Goal: Task Accomplishment & Management: Use online tool/utility

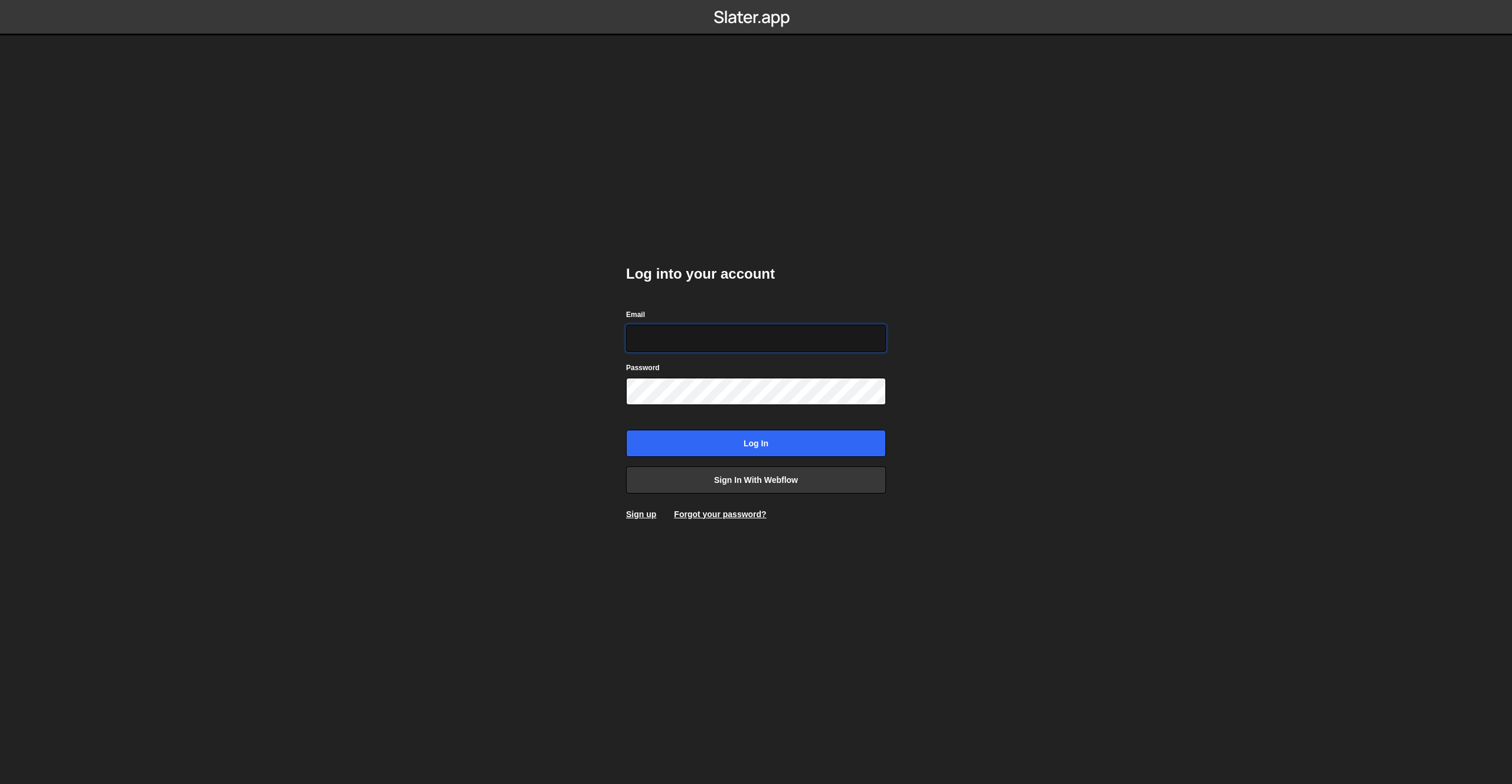
type input "info@overflow.nl"
click at [751, 434] on input "Log in" at bounding box center [756, 443] width 260 height 27
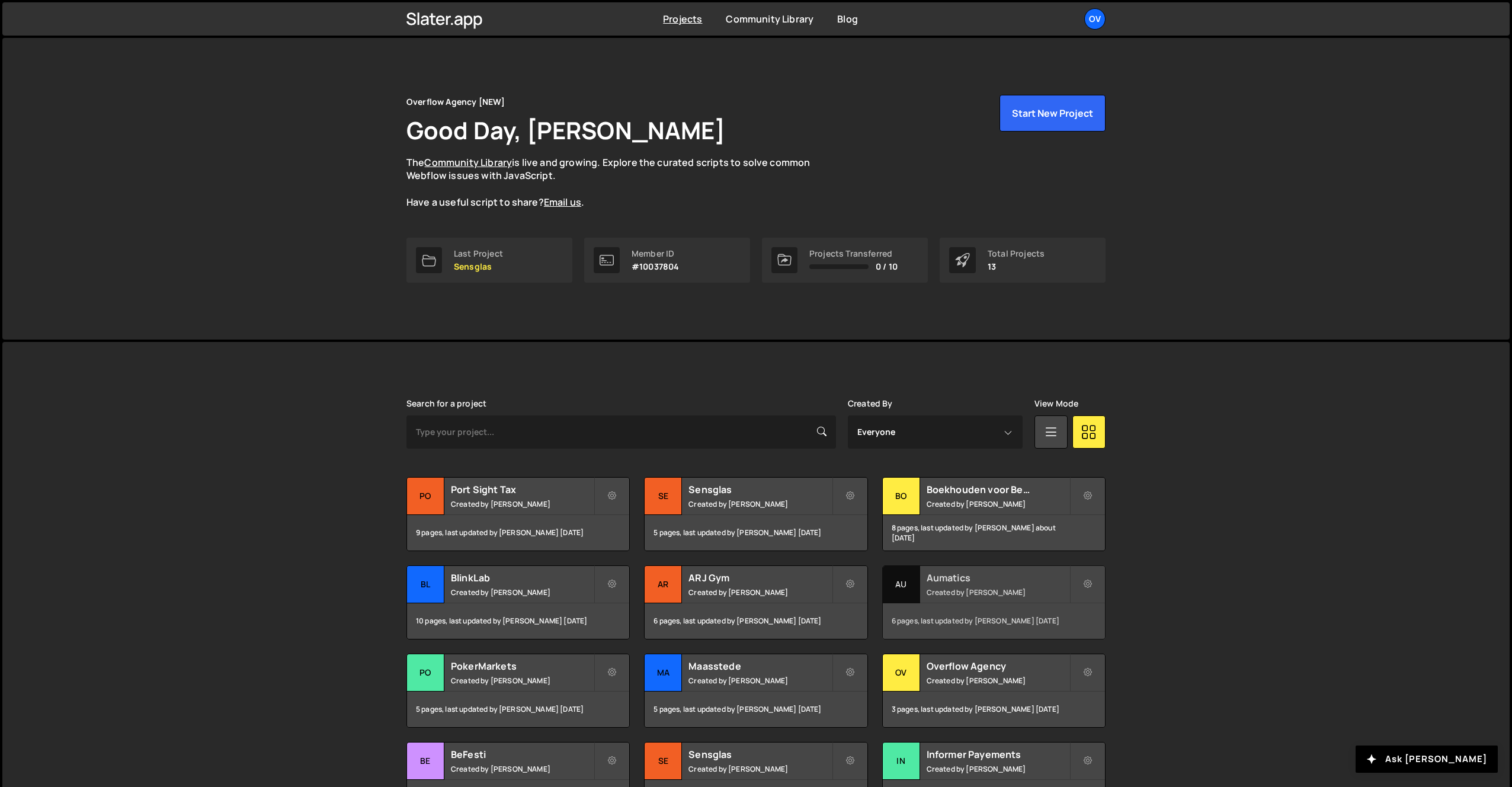
scroll to position [122, 0]
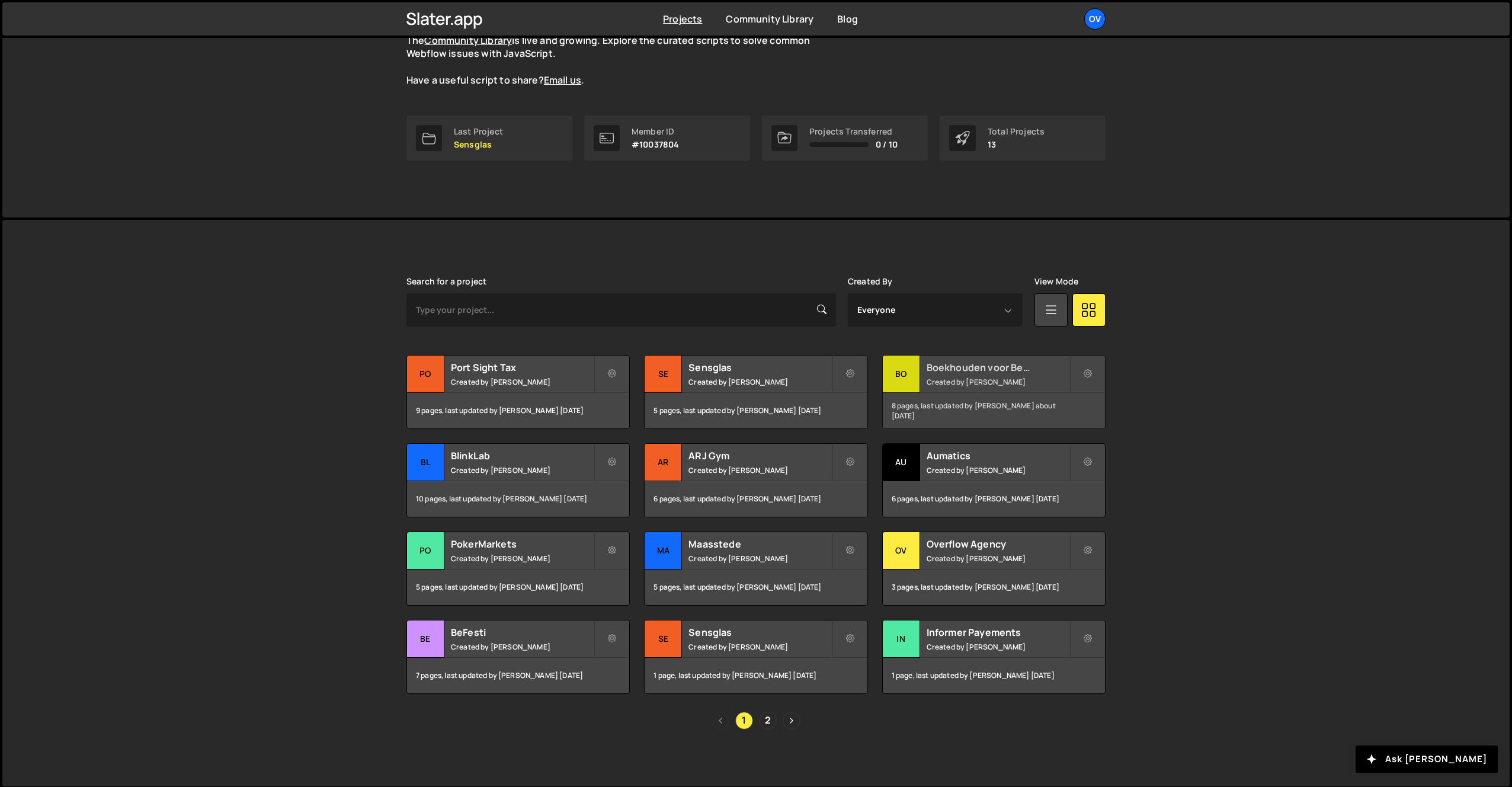
click at [940, 377] on small "Created by [PERSON_NAME]" at bounding box center [998, 381] width 143 height 10
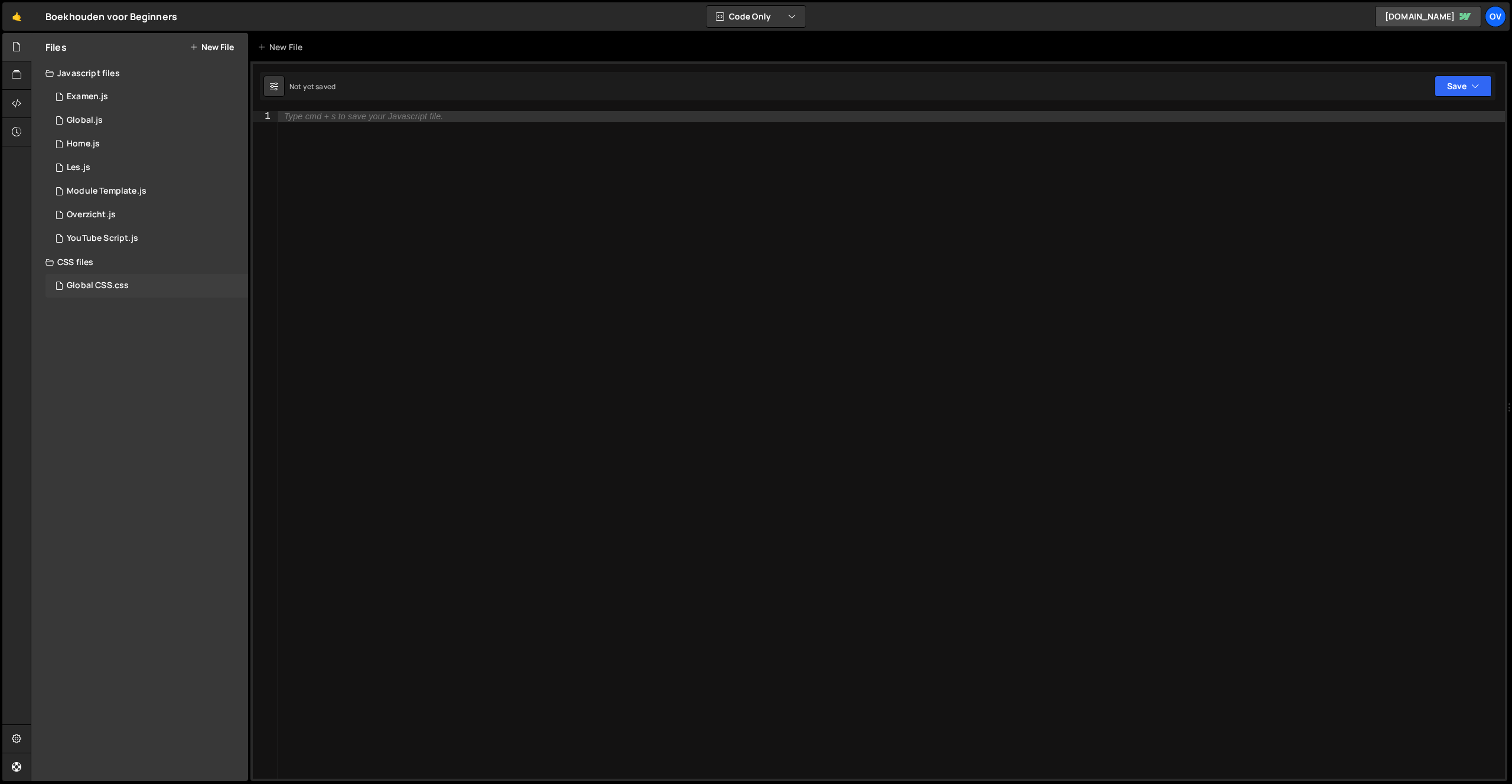
click at [114, 293] on div "Global CSS.css 0" at bounding box center [147, 285] width 203 height 23
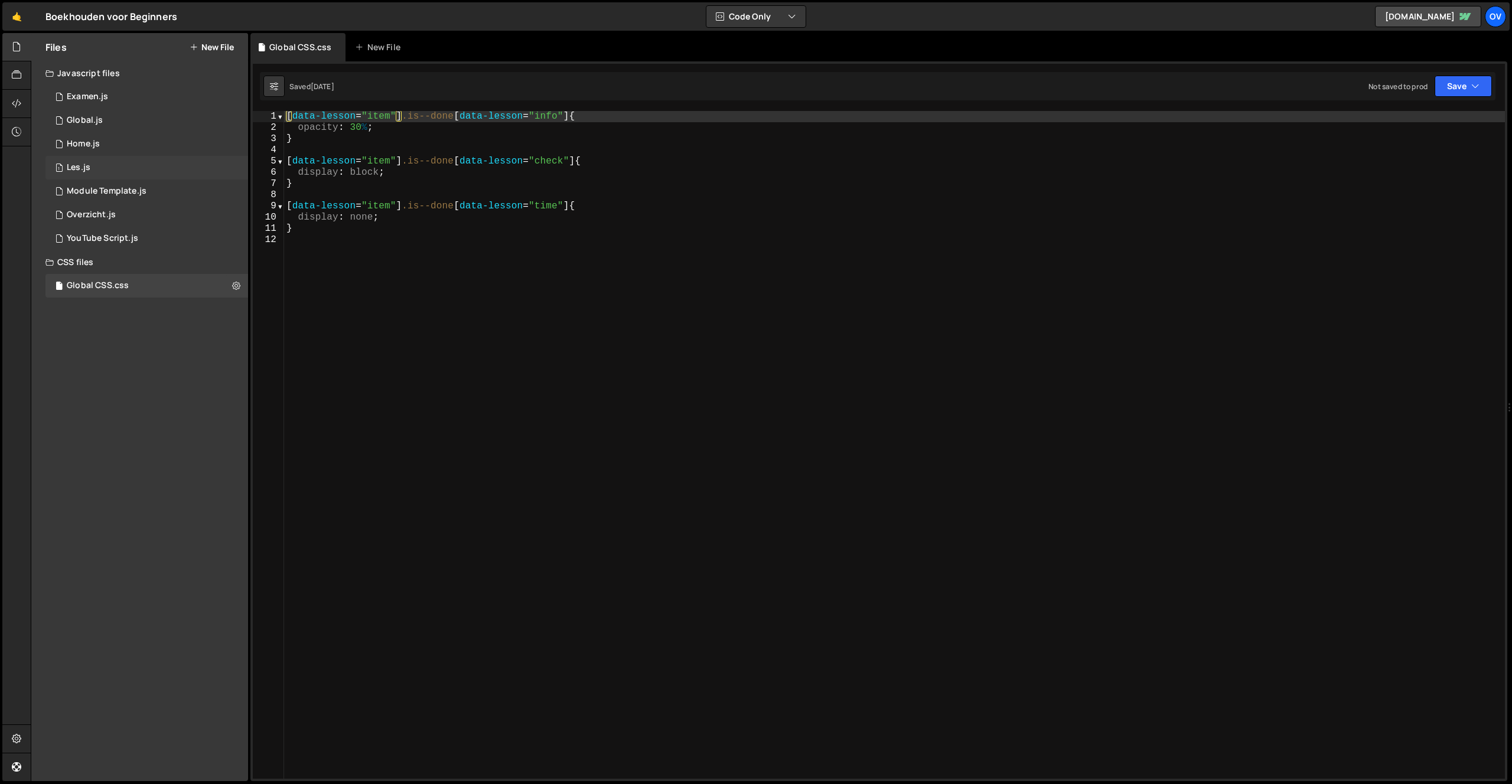
click at [110, 161] on div "1 Les.js 0" at bounding box center [147, 167] width 203 height 23
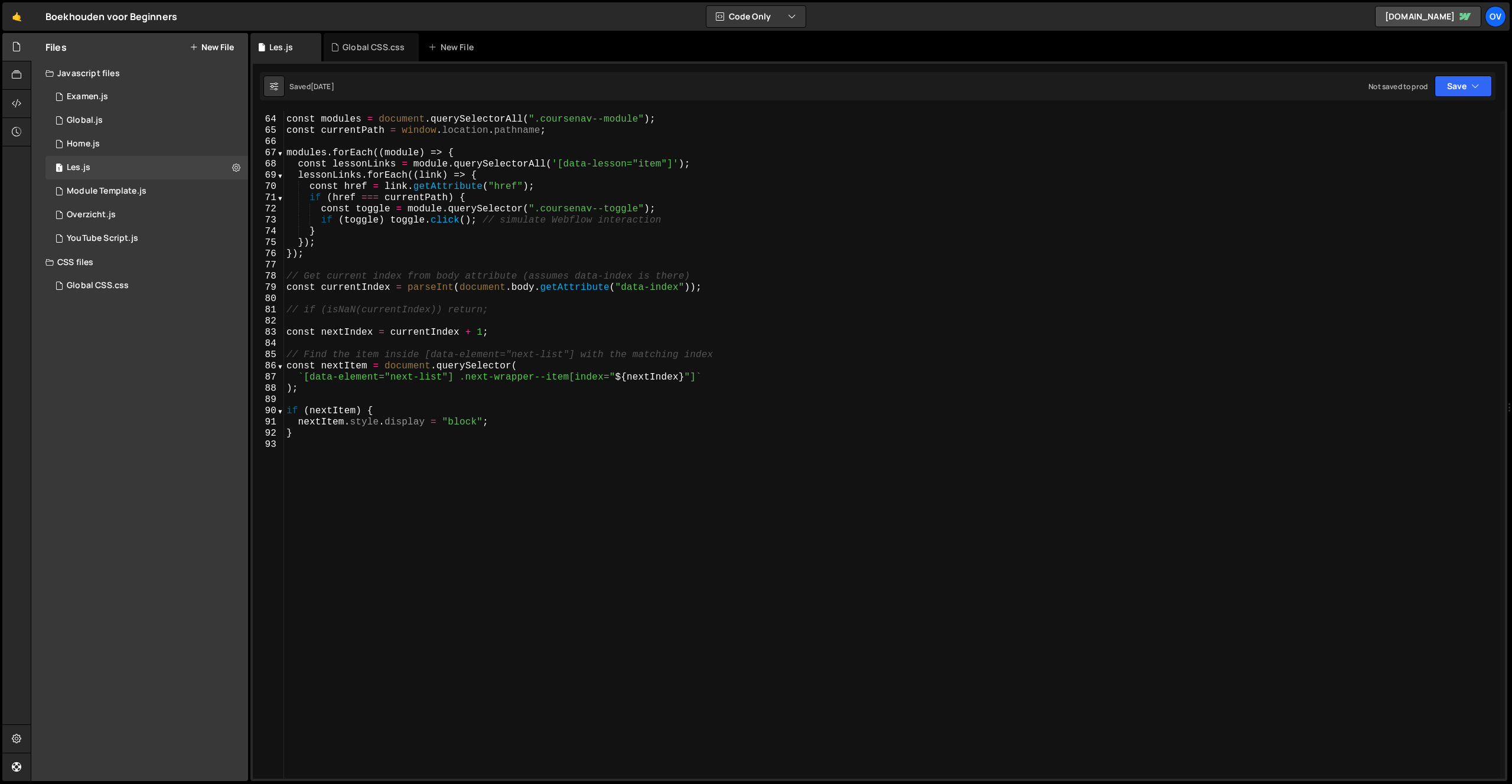
scroll to position [704, 0]
click at [207, 46] on button "New File" at bounding box center [212, 47] width 44 height 10
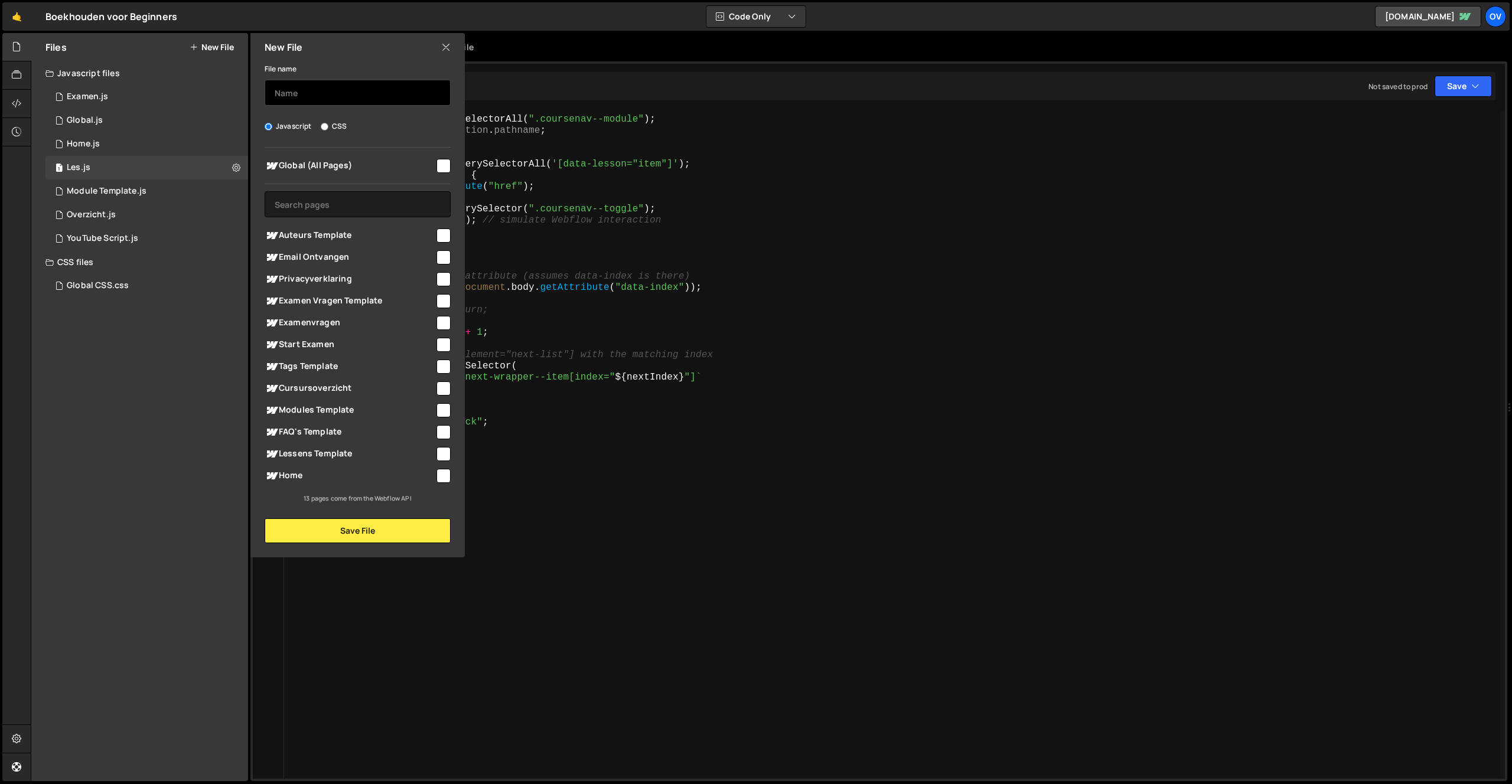
click at [287, 92] on input "text" at bounding box center [357, 92] width 186 height 26
type input "Les Kennischeck"
click at [337, 216] on input "text" at bounding box center [357, 204] width 186 height 26
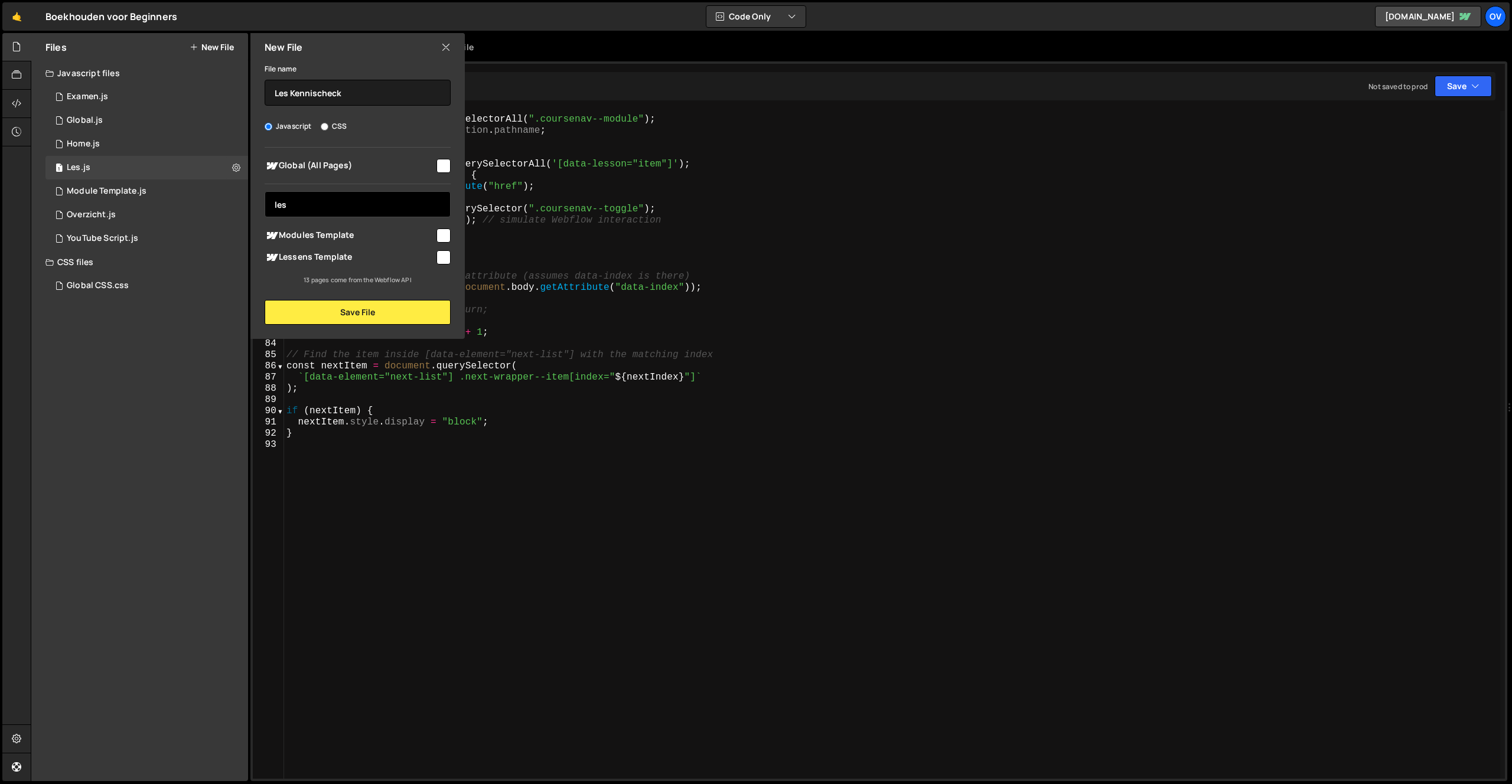
type input "les"
click at [332, 258] on span "Lessens Template" at bounding box center [350, 258] width 170 height 14
checkbox input "true"
click at [351, 316] on button "Save File" at bounding box center [357, 312] width 186 height 25
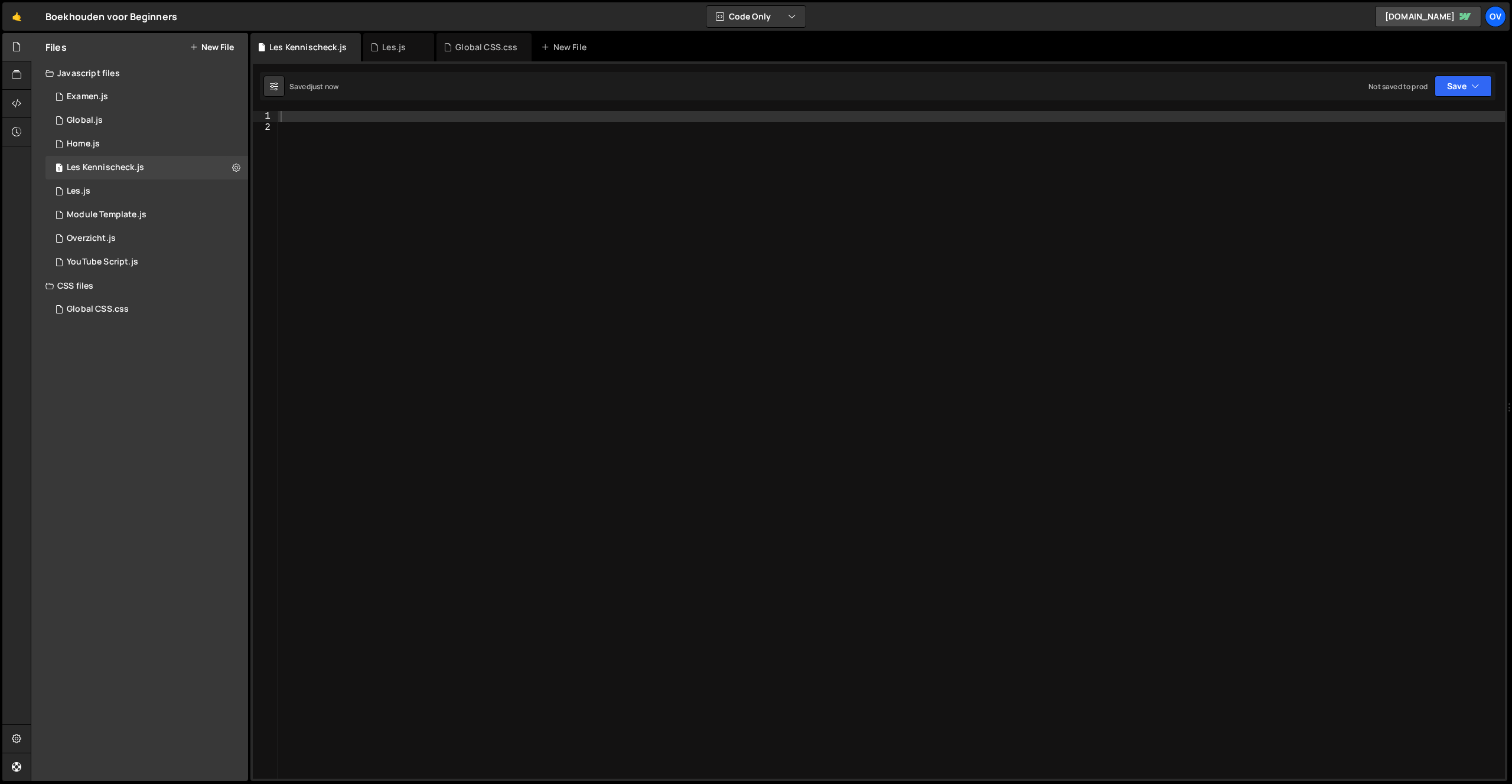
click at [383, 131] on div at bounding box center [892, 456] width 1227 height 690
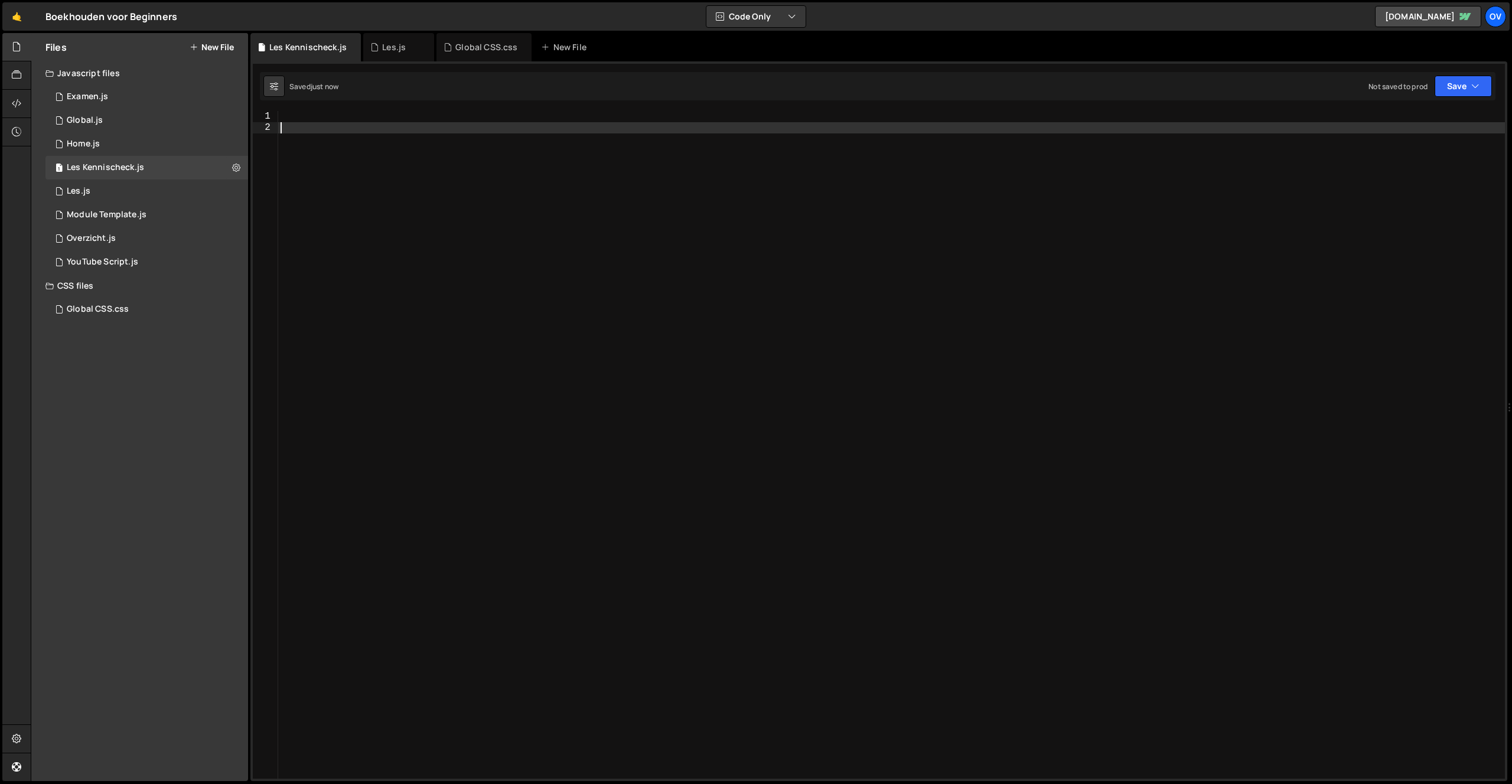
click at [380, 125] on div at bounding box center [892, 456] width 1227 height 690
paste textarea "/script>"
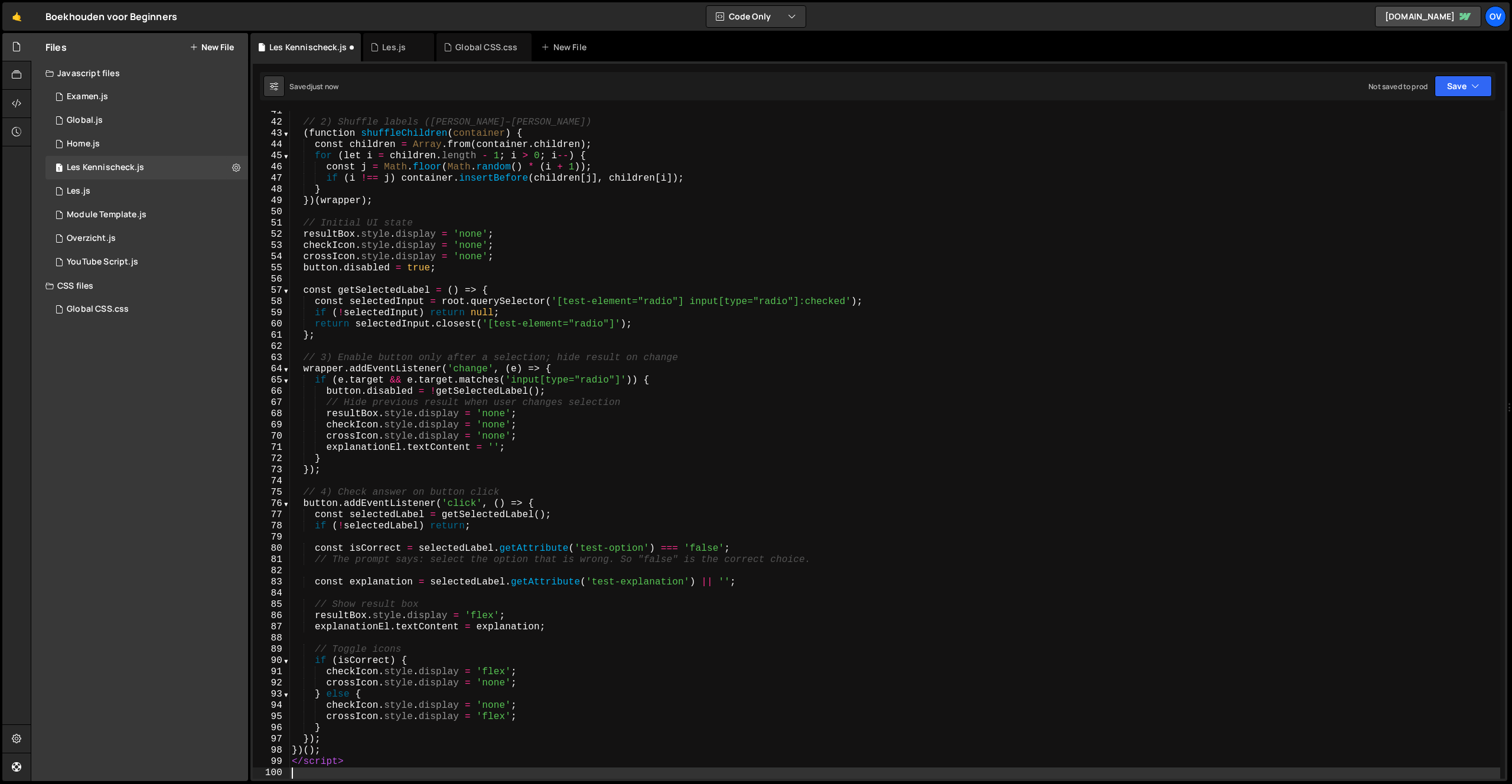
scroll to position [454, 0]
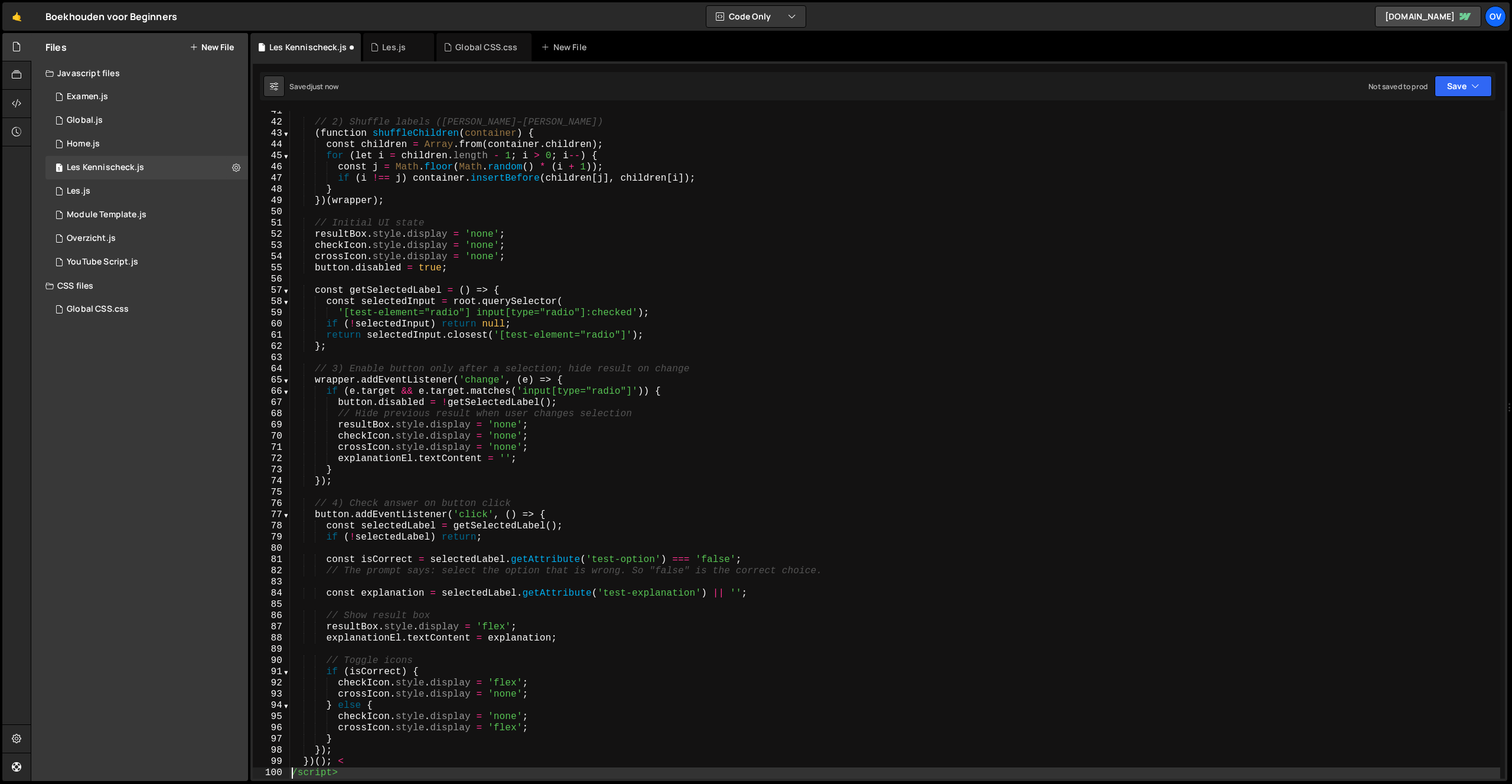
type textarea "/script>"
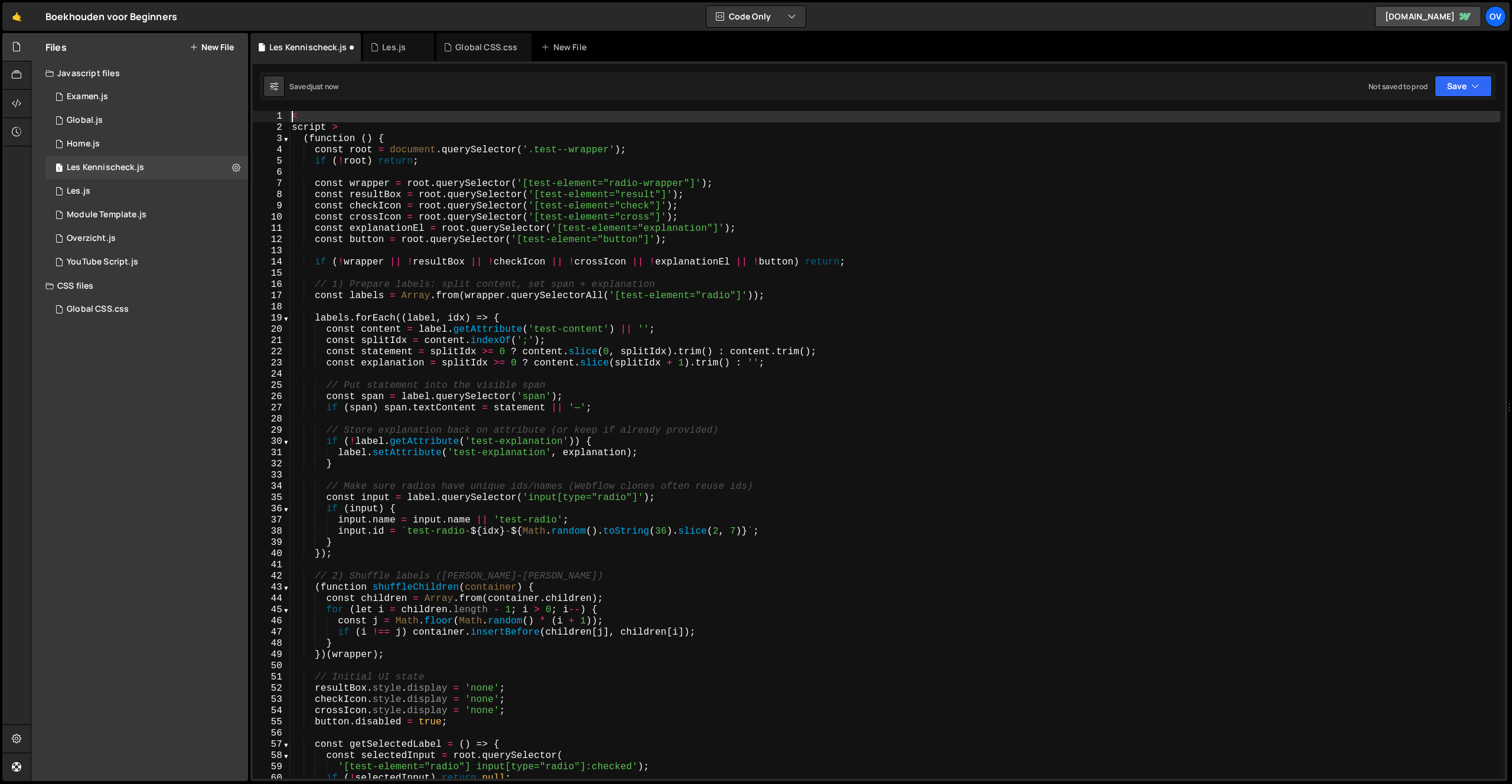
scroll to position [0, 0]
type textarea "script >"
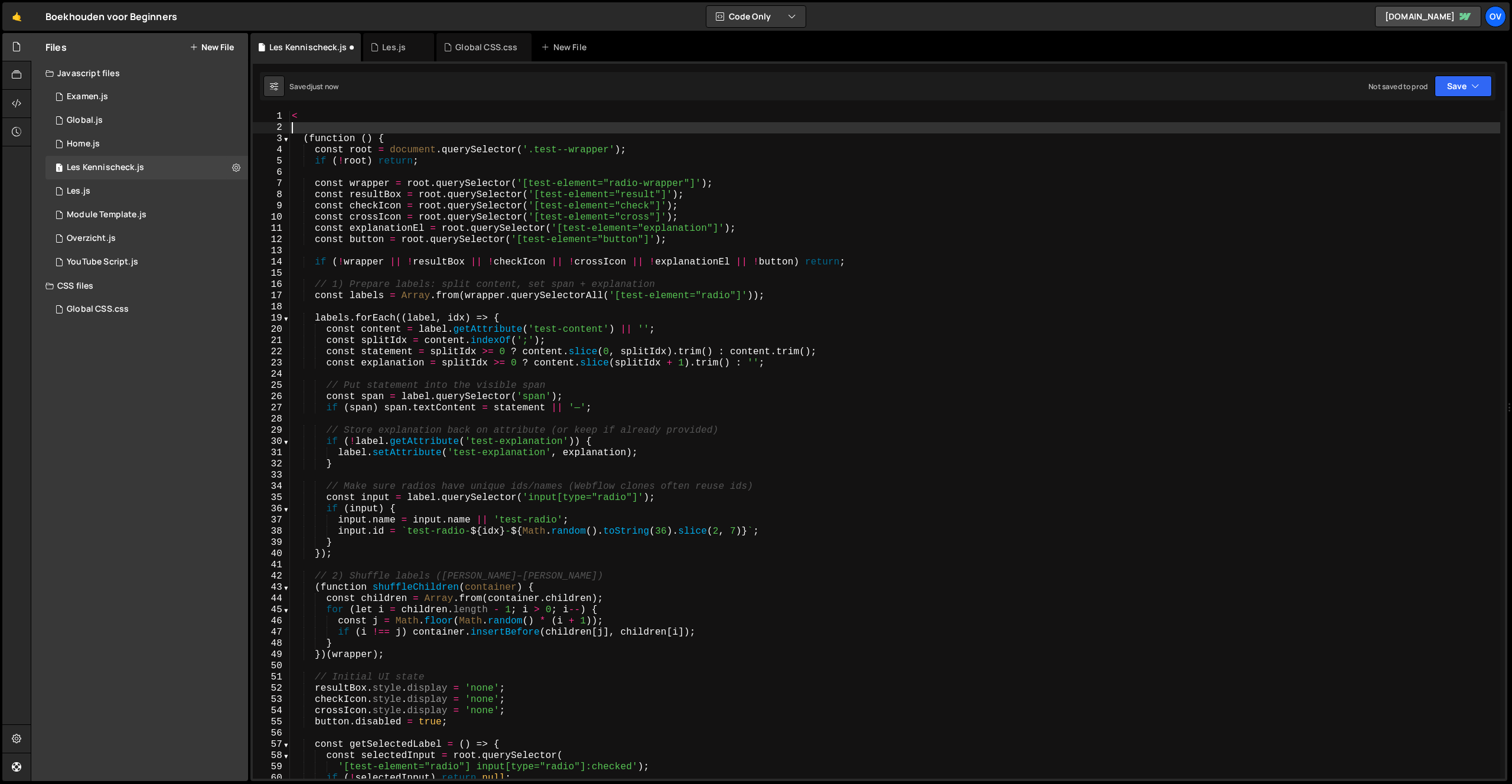
type textarea "<"
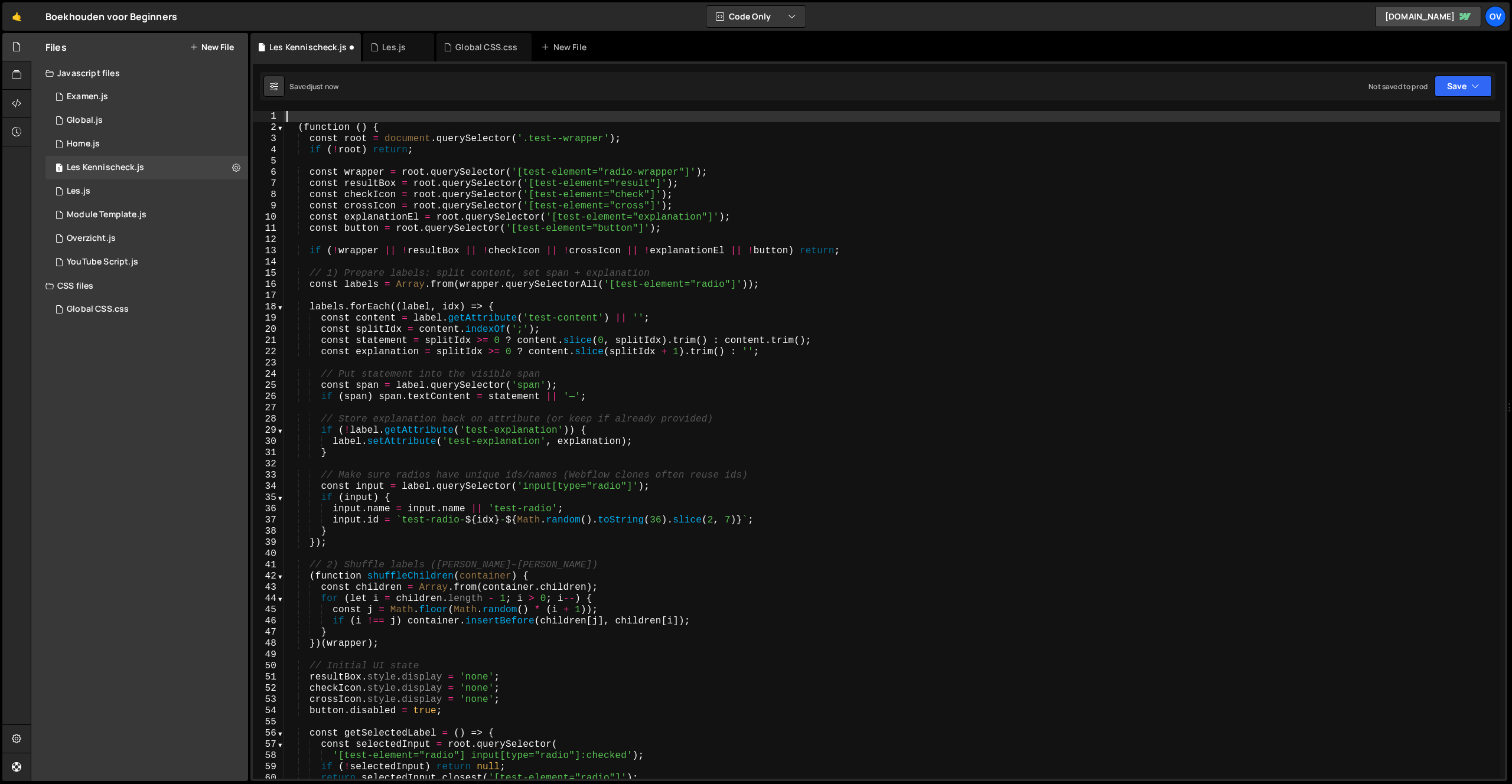
type textarea "(function () {"
